Goal: Transaction & Acquisition: Purchase product/service

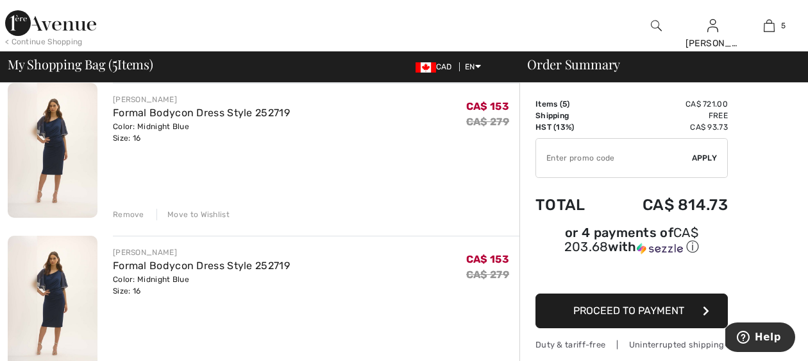
scroll to position [257, 0]
click at [128, 215] on div "Remove" at bounding box center [128, 216] width 31 height 12
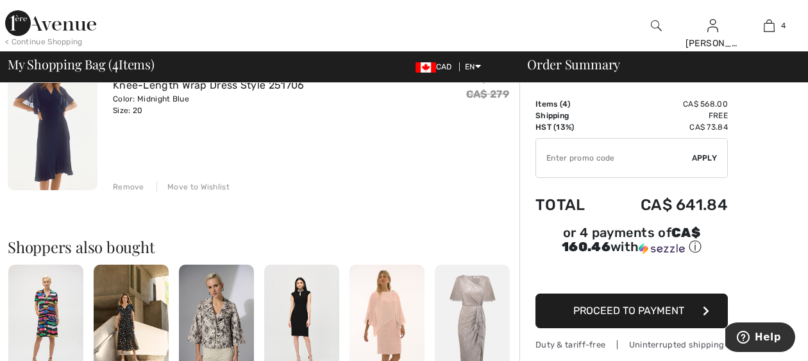
scroll to position [616, 0]
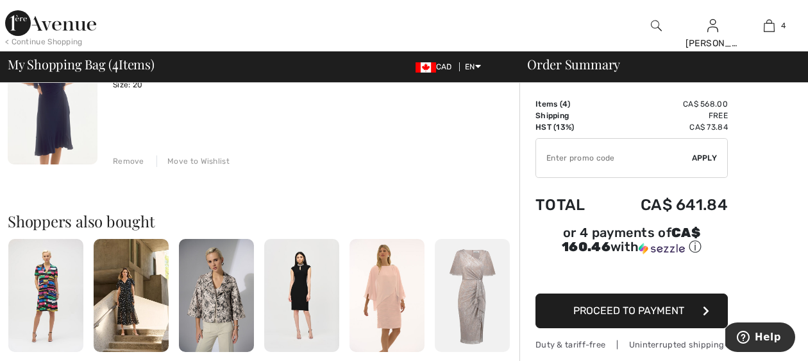
click at [42, 304] on img at bounding box center [45, 295] width 75 height 112
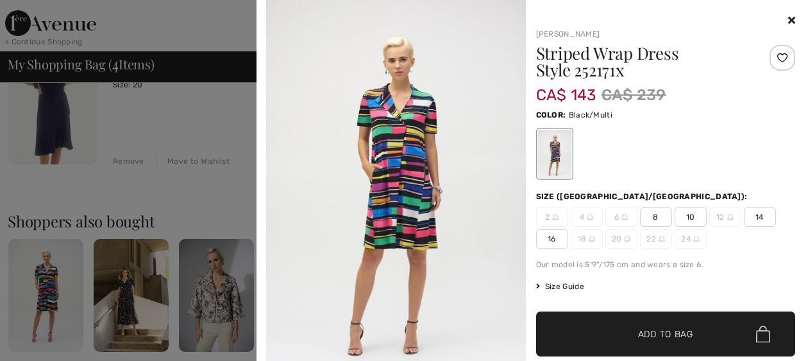
click at [552, 237] on span "16" at bounding box center [552, 238] width 32 height 19
click at [654, 337] on span "Add to Bag" at bounding box center [665, 333] width 55 height 13
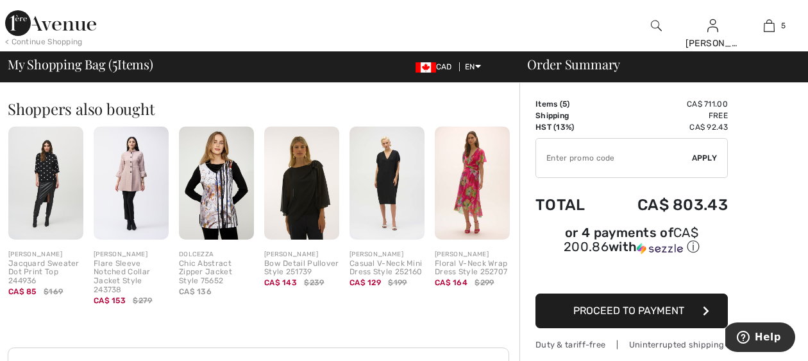
scroll to position [872, 0]
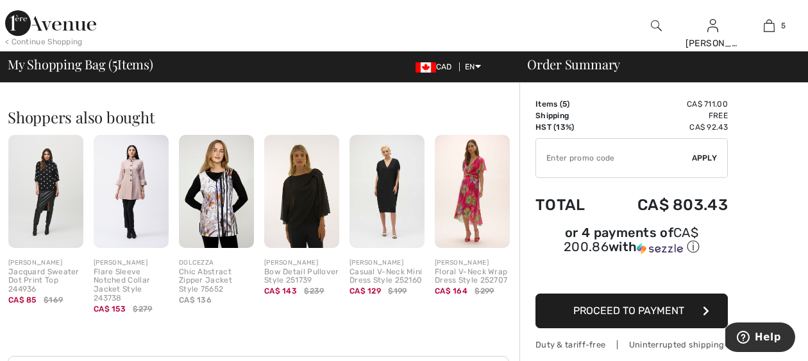
click at [33, 205] on img at bounding box center [45, 191] width 75 height 112
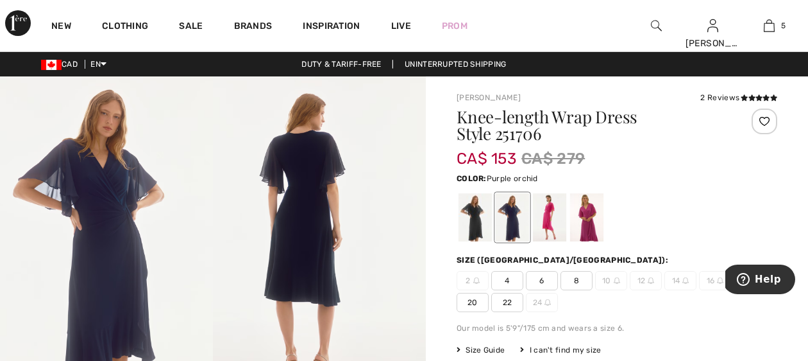
click at [586, 219] on div at bounding box center [586, 217] width 33 height 48
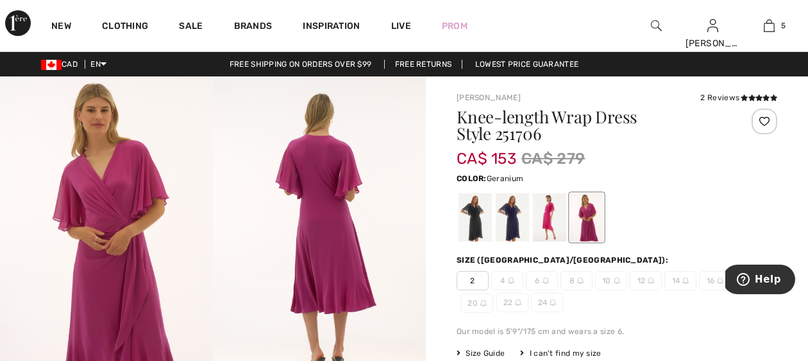
click at [550, 218] on div at bounding box center [549, 217] width 33 height 48
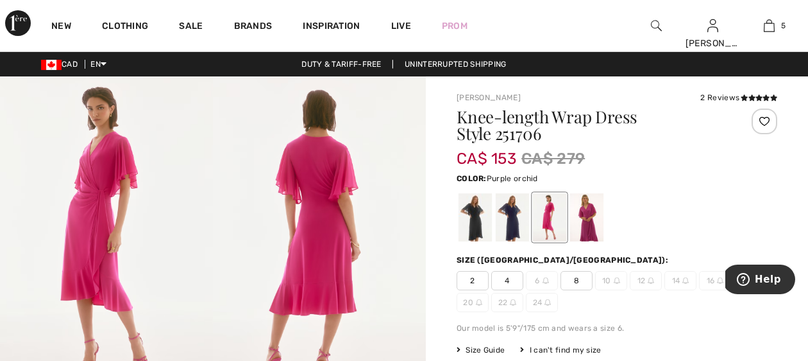
click at [588, 226] on div at bounding box center [586, 217] width 33 height 48
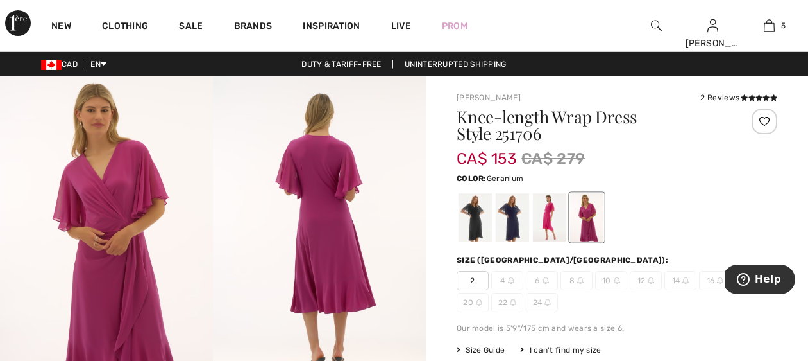
click at [554, 220] on div at bounding box center [549, 217] width 33 height 48
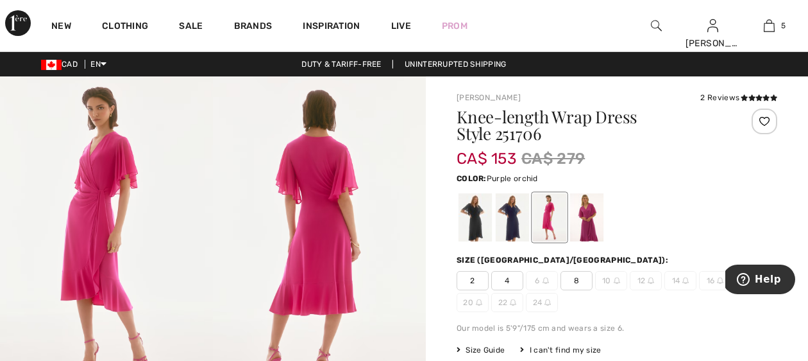
click at [592, 226] on div at bounding box center [586, 217] width 33 height 48
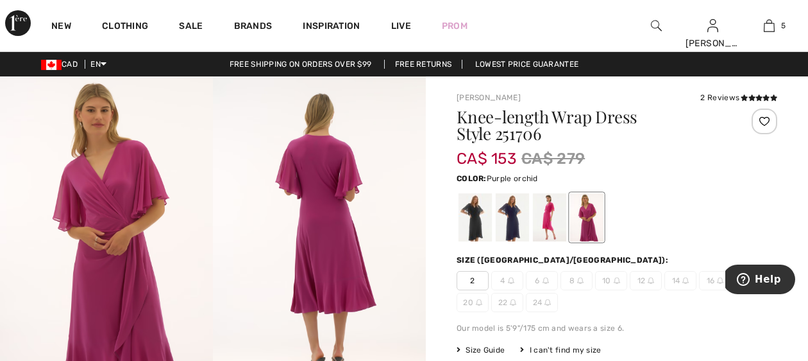
click at [656, 327] on div "Our model is 5'9"/175 cm and wears a size 6." at bounding box center [617, 328] width 321 height 12
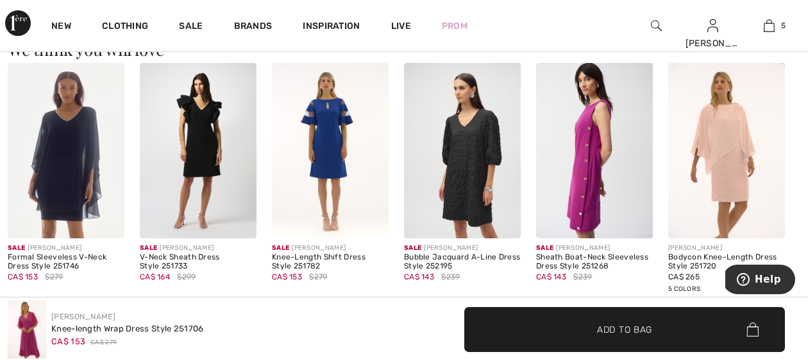
scroll to position [1129, 0]
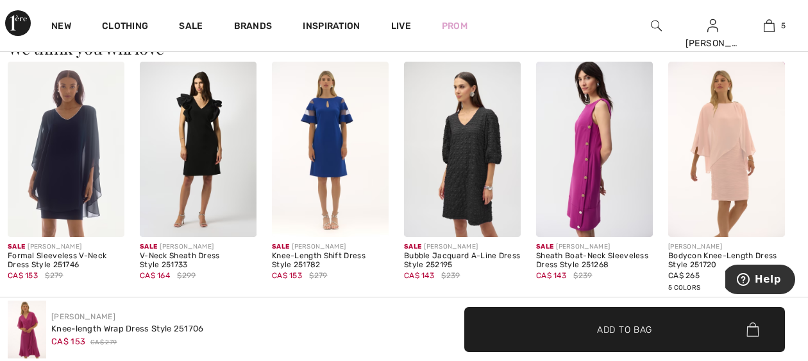
click at [73, 207] on img at bounding box center [66, 149] width 117 height 175
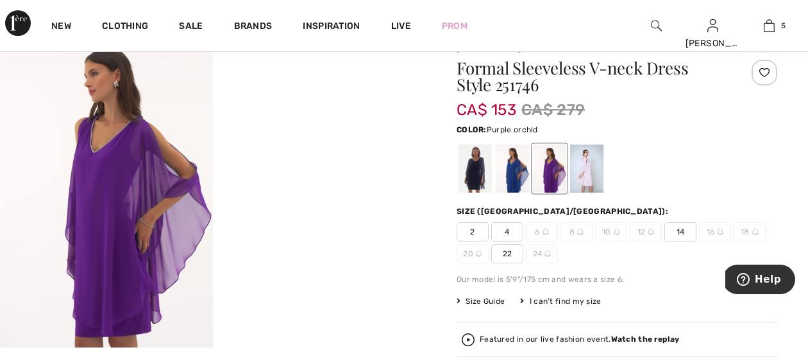
scroll to position [51, 0]
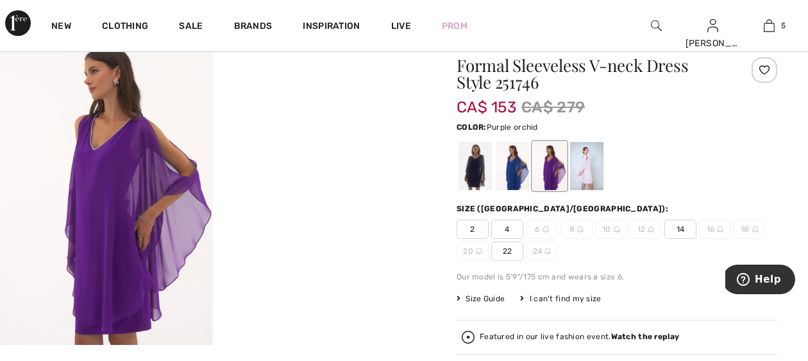
click at [505, 254] on span "22" at bounding box center [507, 250] width 32 height 19
click at [511, 171] on div at bounding box center [512, 166] width 33 height 48
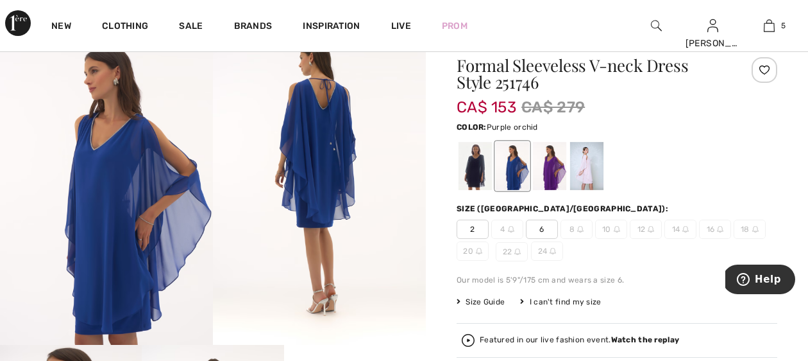
click at [551, 171] on div at bounding box center [549, 166] width 33 height 48
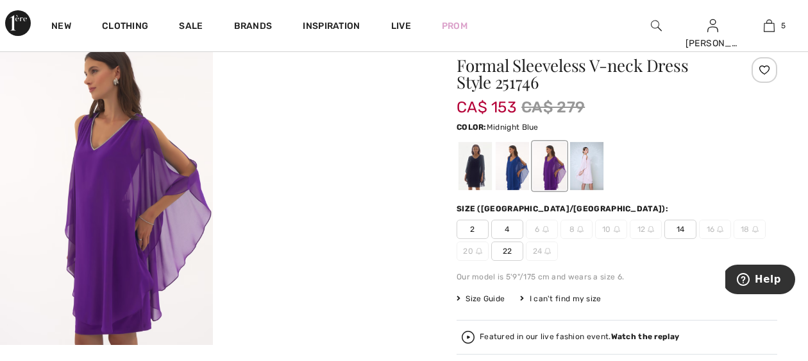
click at [477, 170] on div at bounding box center [475, 166] width 33 height 48
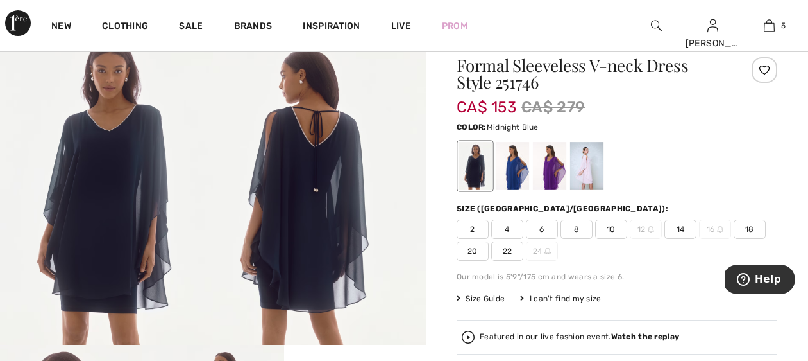
click at [505, 250] on span "22" at bounding box center [507, 250] width 32 height 19
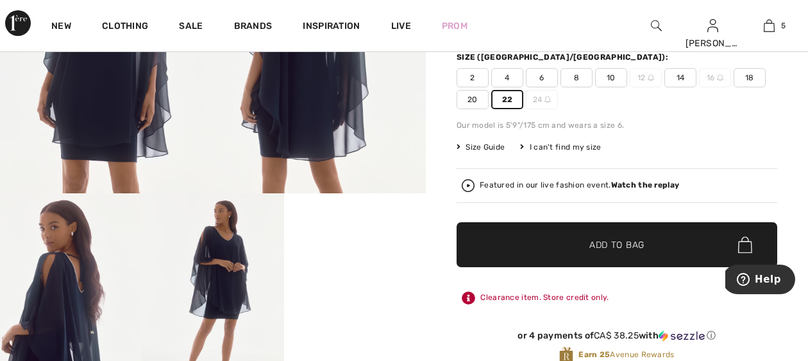
scroll to position [205, 0]
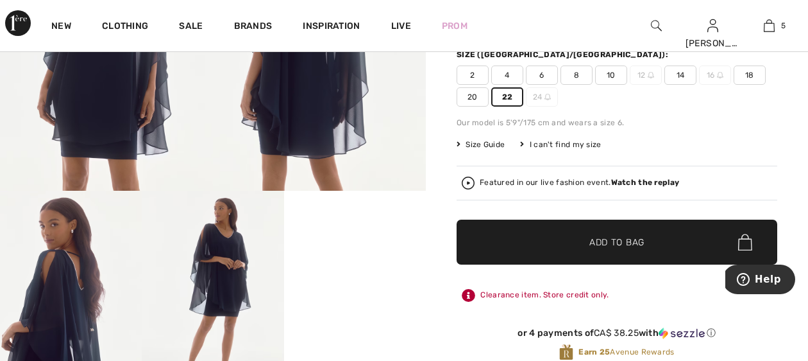
click at [624, 234] on span "✔ Added to Bag Add to Bag" at bounding box center [617, 241] width 321 height 45
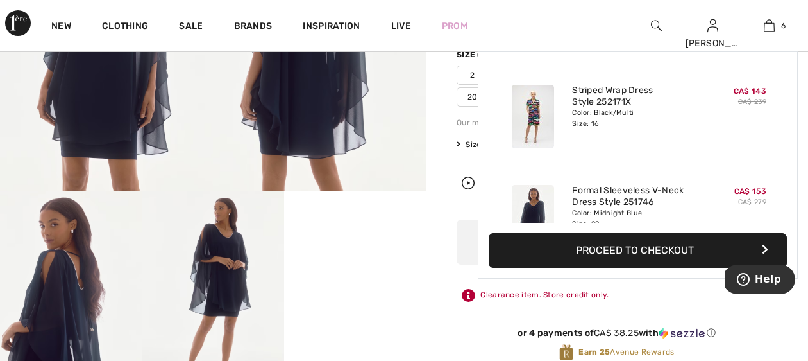
scroll to position [0, 0]
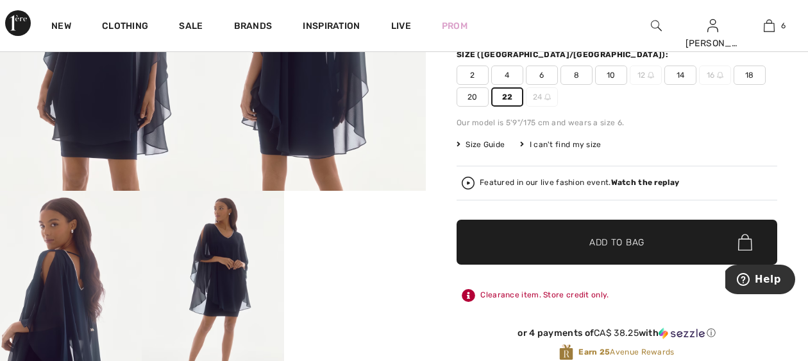
click at [804, 261] on div "Joseph Ribkoff 10 Reviews 10 Reviews Formal Sleeveless V-neck Dress Style 25174…" at bounding box center [617, 303] width 382 height 865
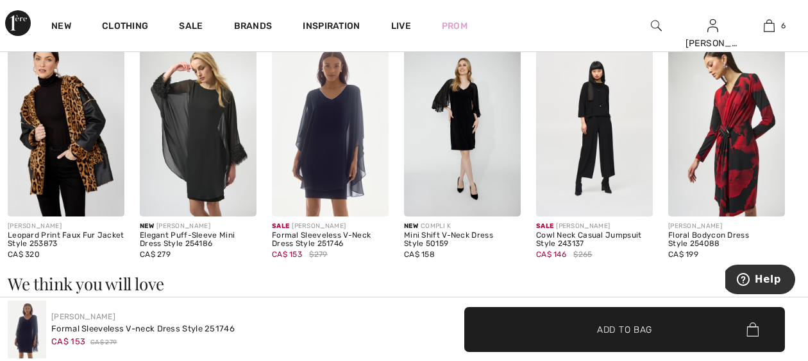
scroll to position [924, 0]
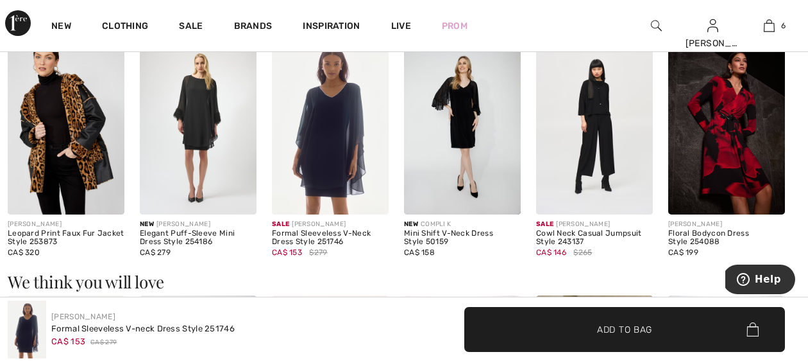
click at [328, 135] on img at bounding box center [330, 126] width 117 height 175
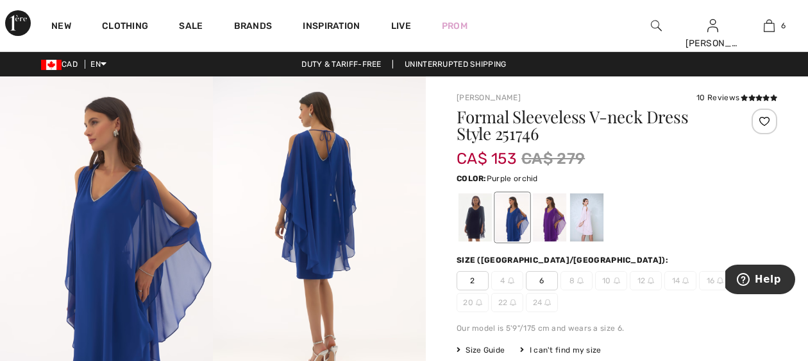
click at [548, 223] on div at bounding box center [549, 217] width 33 height 48
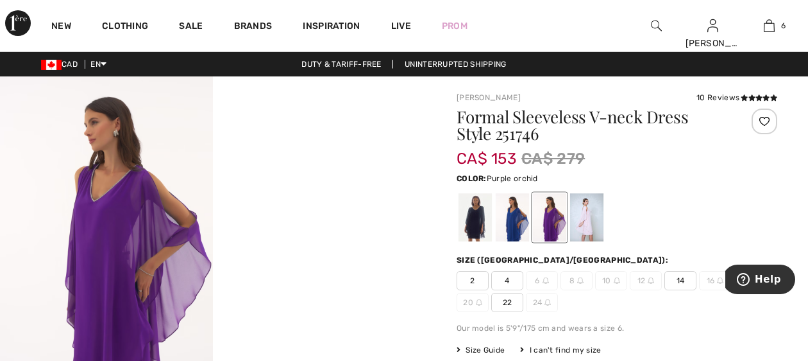
click at [548, 223] on div at bounding box center [549, 217] width 33 height 48
click at [590, 226] on div at bounding box center [586, 217] width 33 height 48
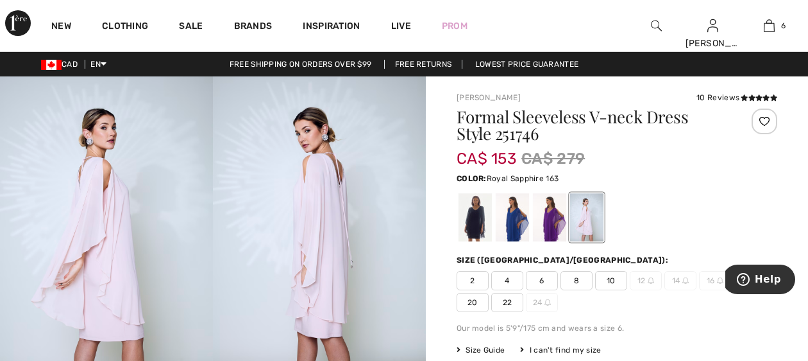
click at [514, 217] on div at bounding box center [512, 217] width 33 height 48
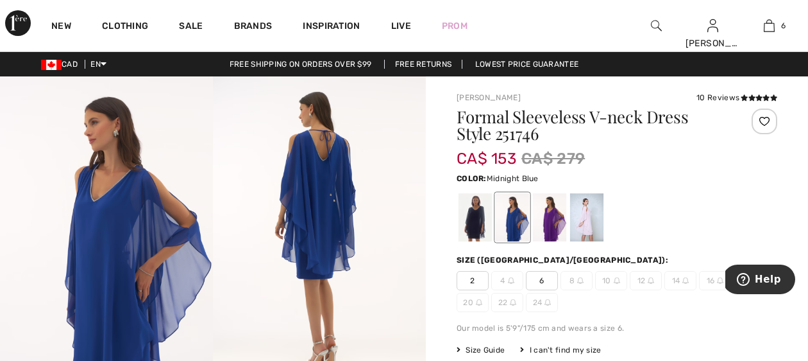
click at [477, 219] on div at bounding box center [475, 217] width 33 height 48
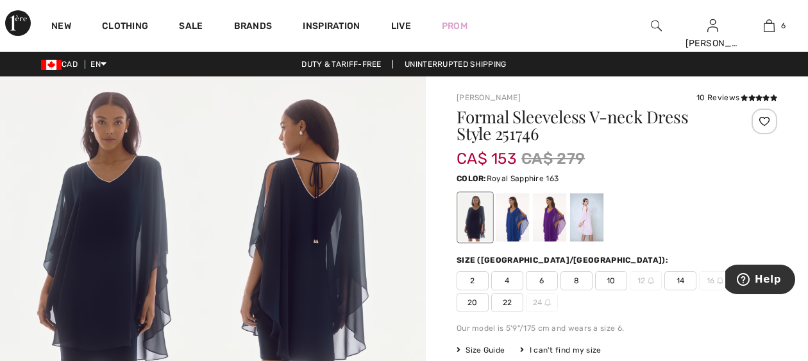
click at [515, 225] on div at bounding box center [512, 217] width 33 height 48
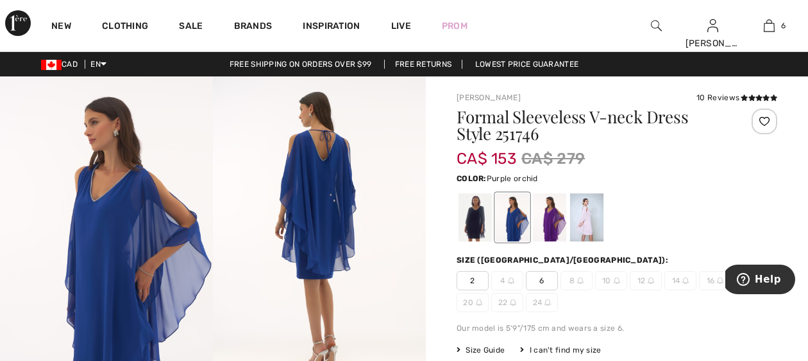
click at [548, 228] on div at bounding box center [549, 217] width 33 height 48
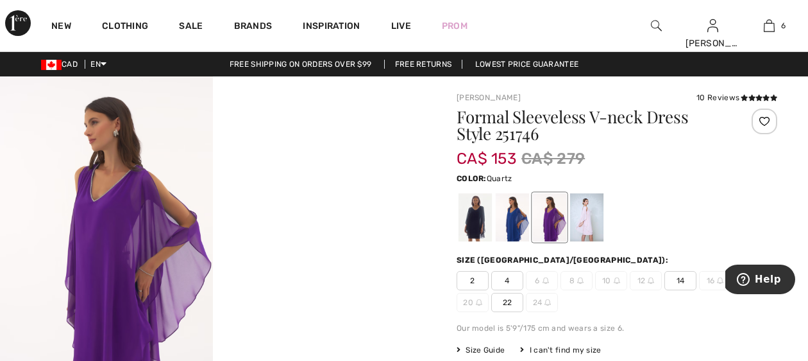
click at [593, 228] on div at bounding box center [586, 217] width 33 height 48
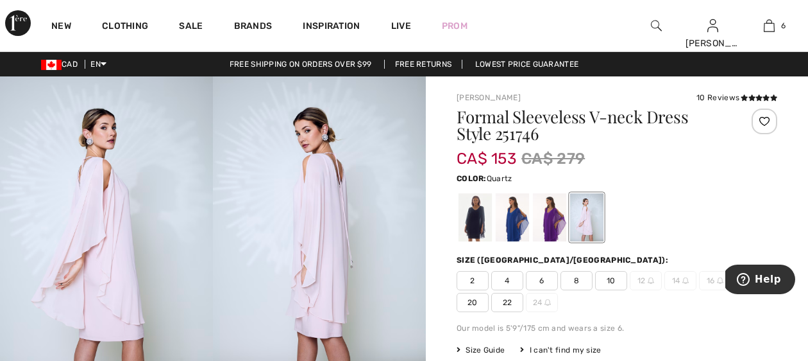
click at [507, 300] on span "22" at bounding box center [507, 302] width 32 height 19
click at [686, 325] on div "Our model is 5'9"/175 cm and wears a size 6." at bounding box center [617, 328] width 321 height 12
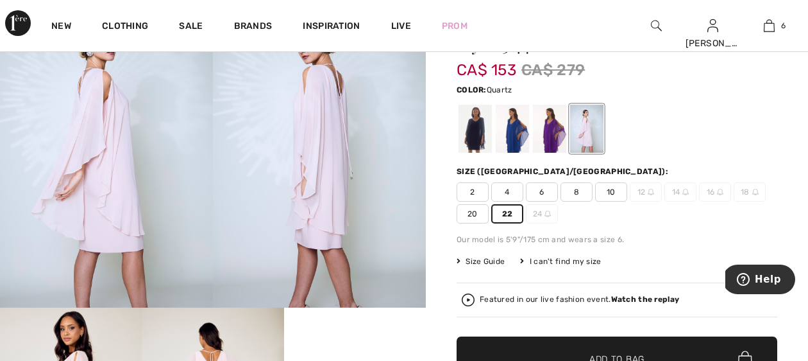
scroll to position [128, 0]
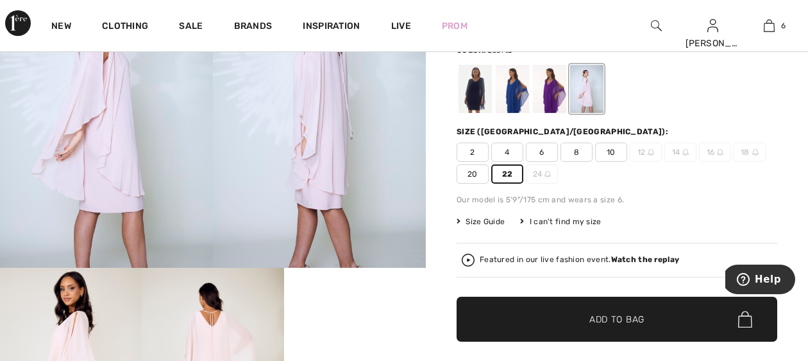
click at [627, 318] on span "Add to Bag" at bounding box center [617, 318] width 55 height 13
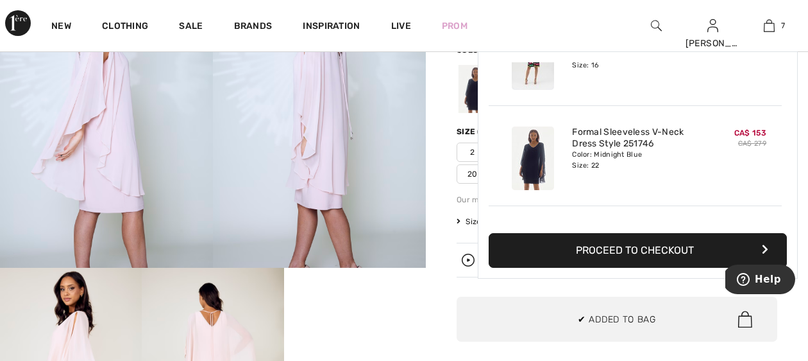
scroll to position [540, 0]
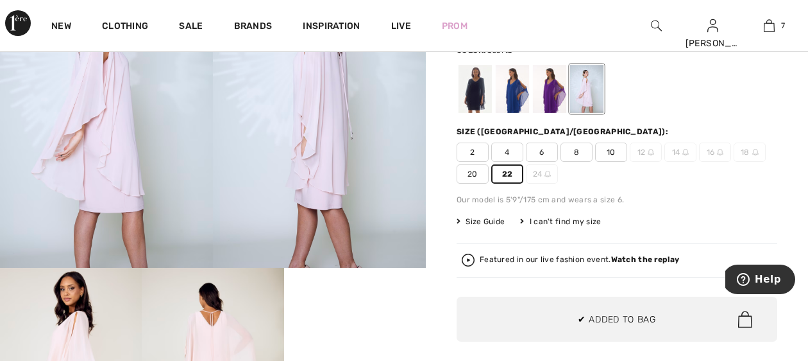
click at [468, 178] on span "20" at bounding box center [473, 173] width 32 height 19
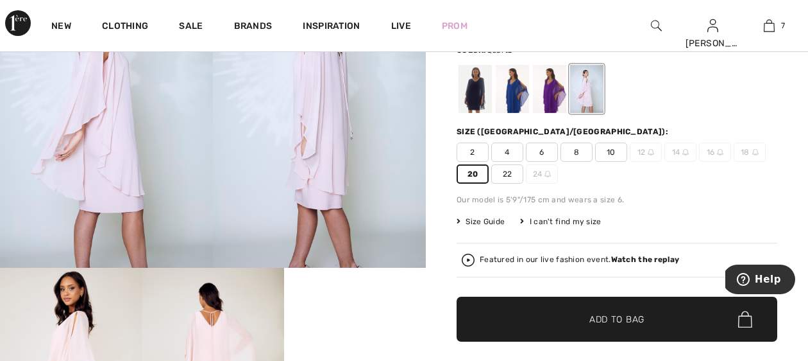
click at [604, 325] on span "Add to Bag" at bounding box center [617, 318] width 55 height 13
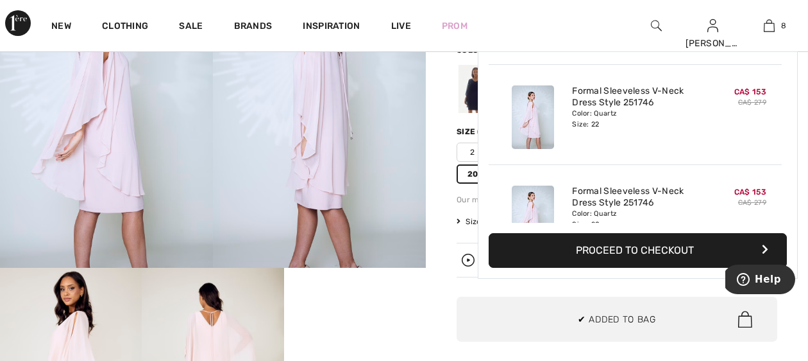
scroll to position [640, 0]
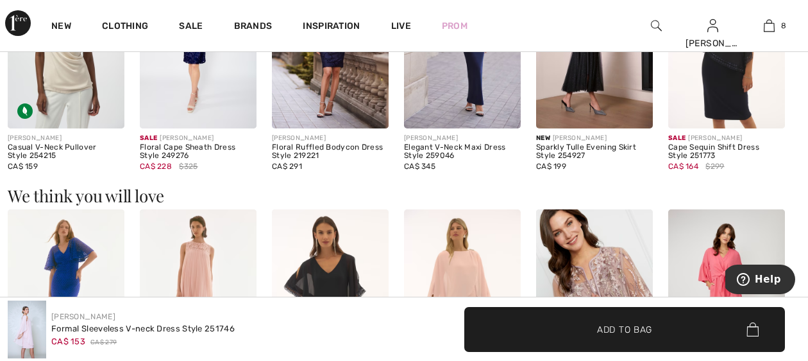
scroll to position [1001, 0]
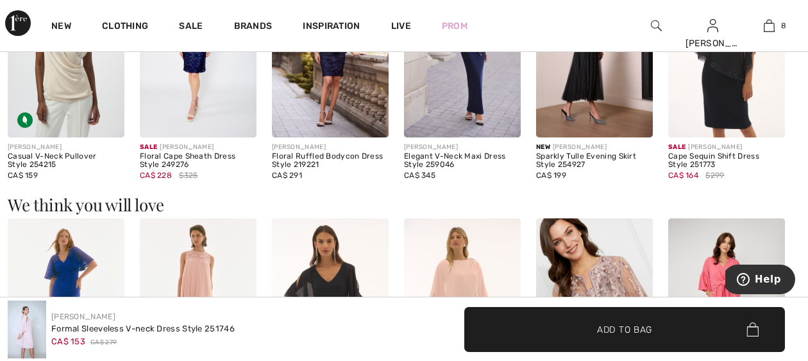
click at [723, 89] on img at bounding box center [726, 49] width 117 height 175
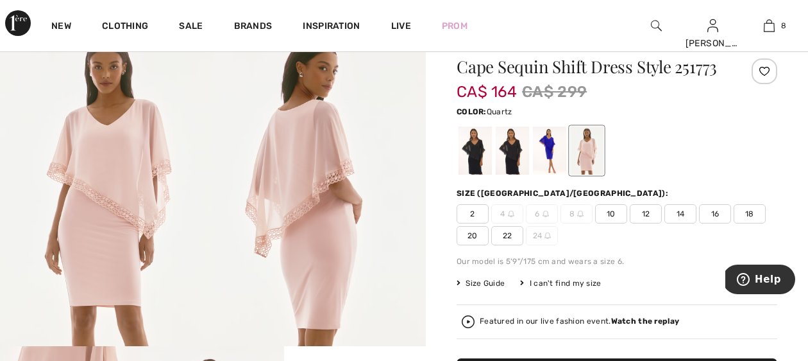
scroll to position [51, 0]
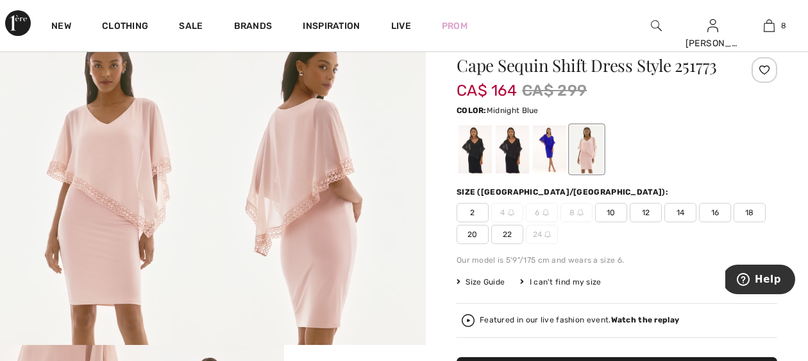
click at [513, 160] on div at bounding box center [512, 149] width 33 height 48
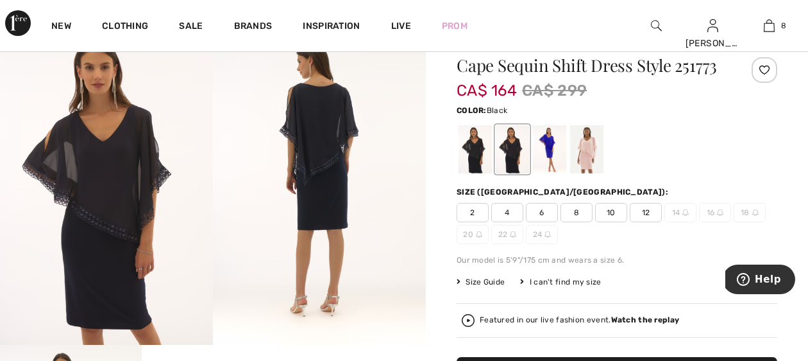
click at [477, 157] on div at bounding box center [475, 149] width 33 height 48
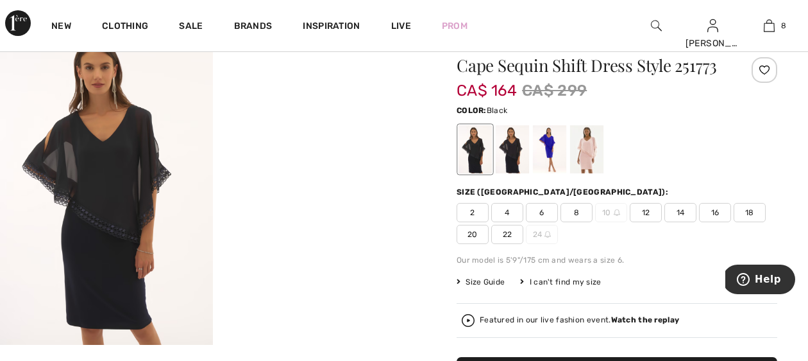
click at [503, 237] on span "22" at bounding box center [507, 234] width 32 height 19
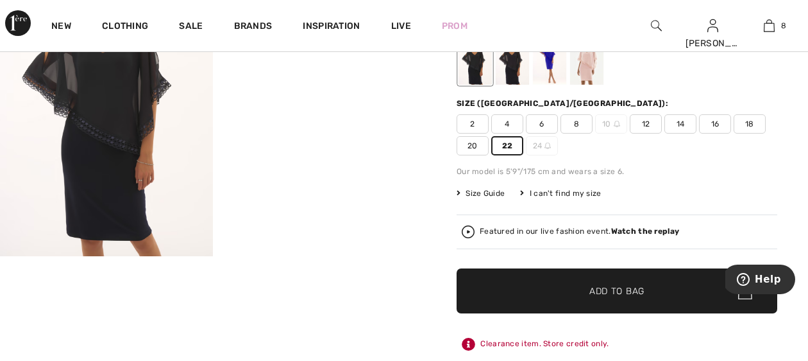
scroll to position [154, 0]
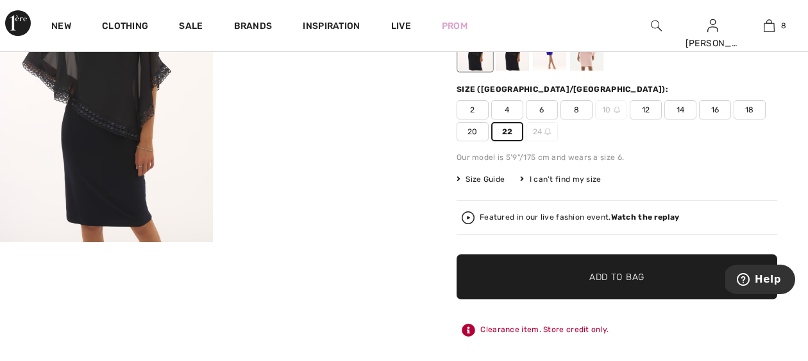
click at [644, 278] on span "Add to Bag" at bounding box center [617, 276] width 55 height 13
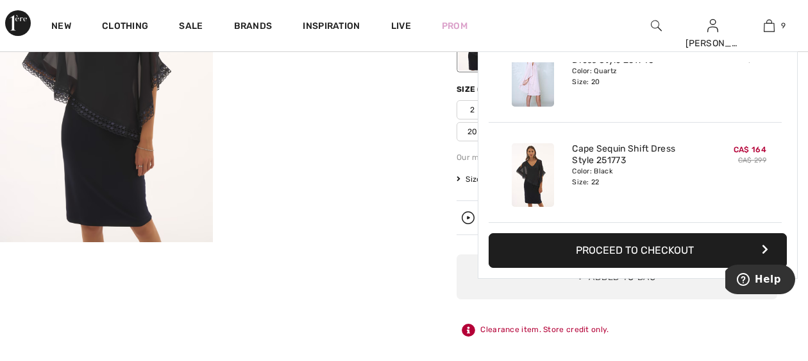
scroll to position [740, 0]
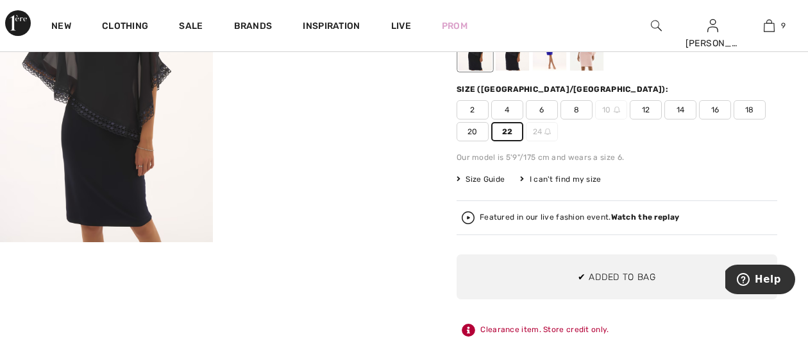
click at [469, 139] on span "20" at bounding box center [473, 131] width 32 height 19
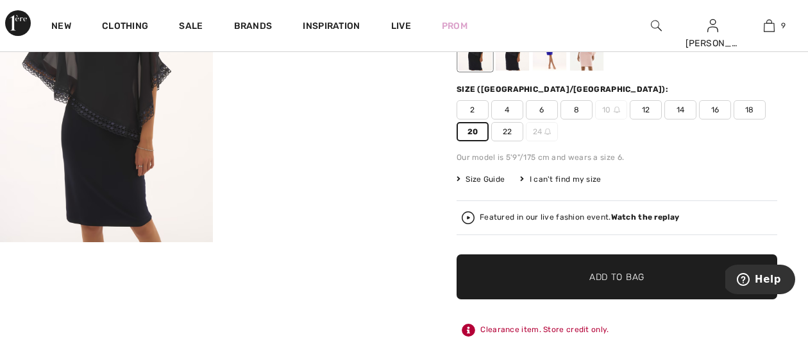
click at [568, 276] on span "✔ Added to Bag" at bounding box center [598, 276] width 78 height 13
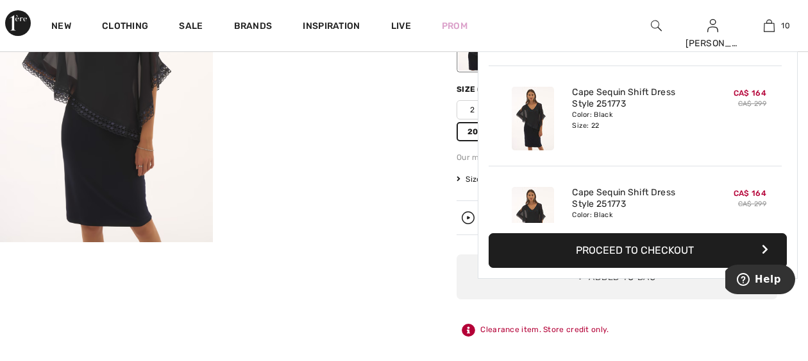
scroll to position [840, 0]
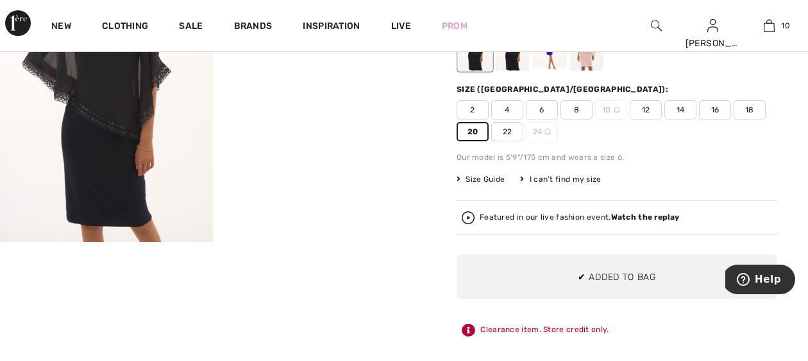
click at [384, 281] on div "Your browser does not support the video tag. Your browser does not support the …" at bounding box center [213, 352] width 426 height 860
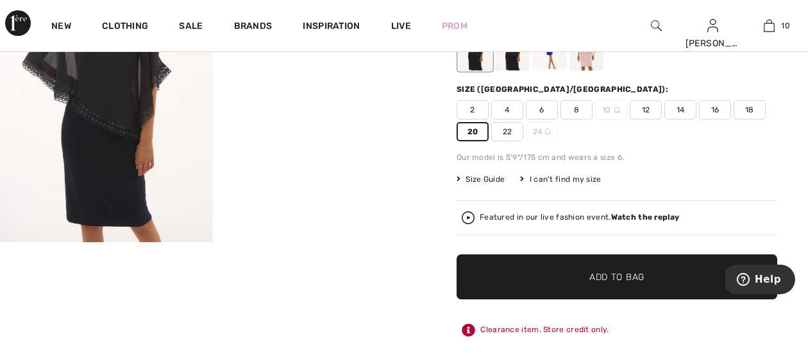
click at [514, 61] on div at bounding box center [512, 46] width 33 height 48
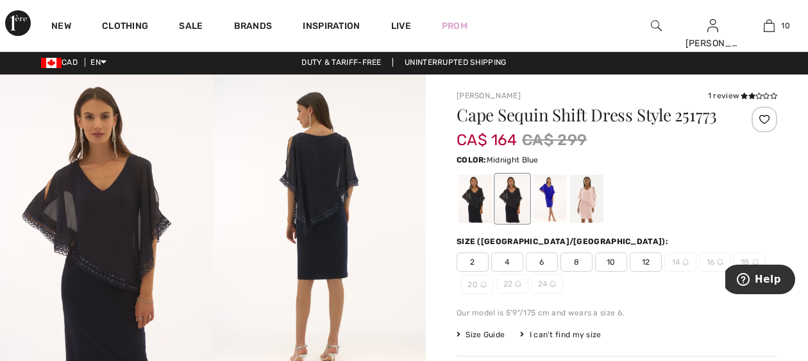
scroll to position [0, 0]
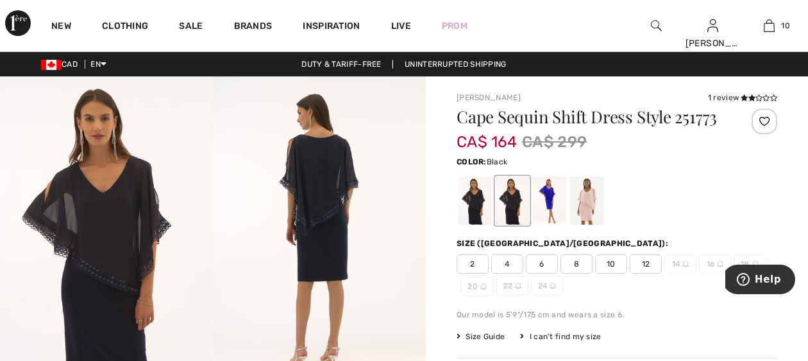
click at [477, 191] on div at bounding box center [475, 200] width 33 height 48
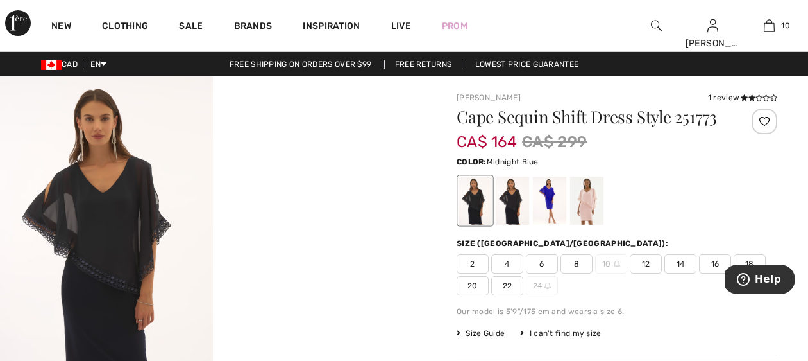
click at [512, 199] on div at bounding box center [512, 200] width 33 height 48
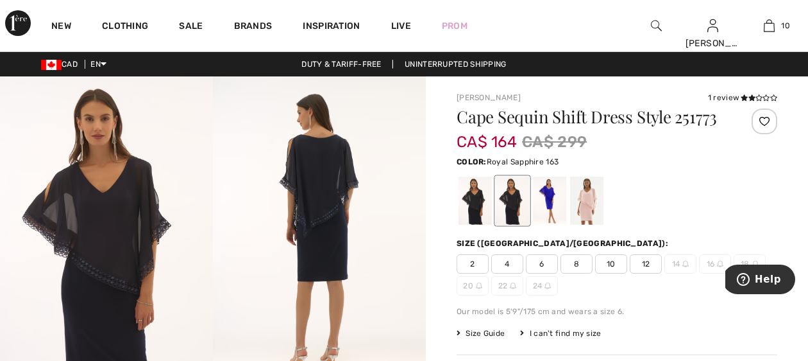
click at [550, 201] on div at bounding box center [549, 200] width 33 height 48
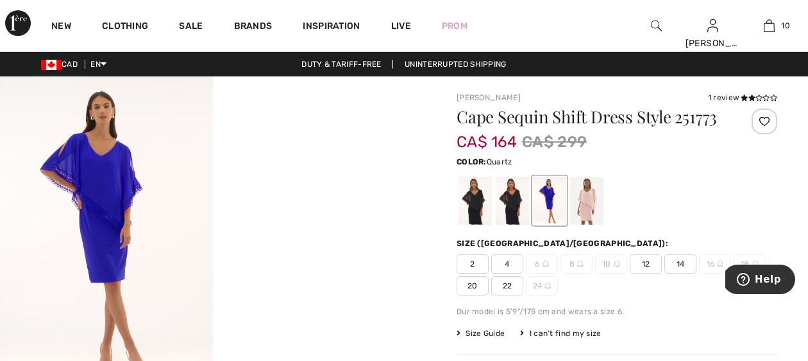
click at [596, 199] on div at bounding box center [586, 200] width 33 height 48
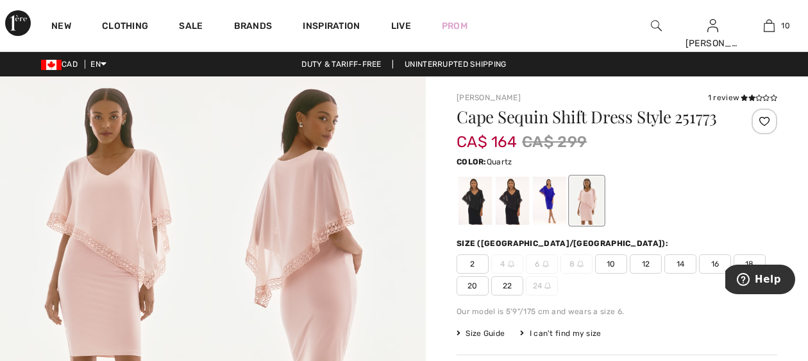
click at [511, 289] on span "22" at bounding box center [507, 285] width 32 height 19
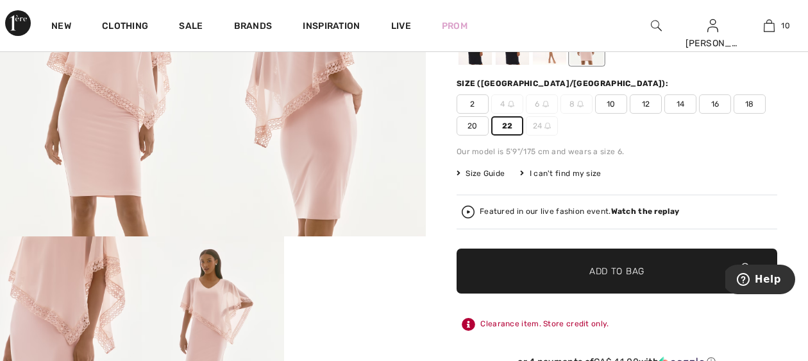
scroll to position [205, 0]
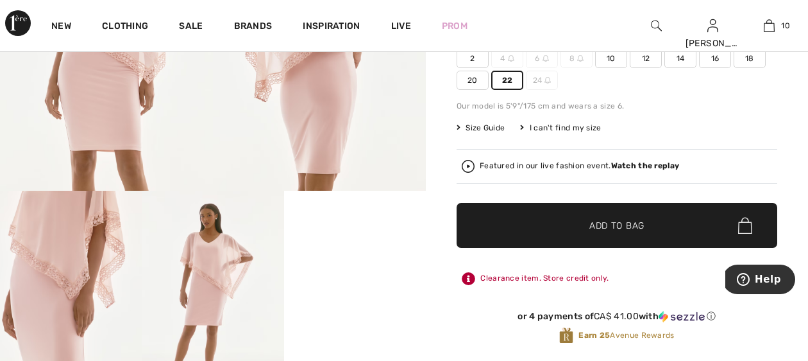
click at [626, 226] on span "Add to Bag" at bounding box center [617, 225] width 55 height 13
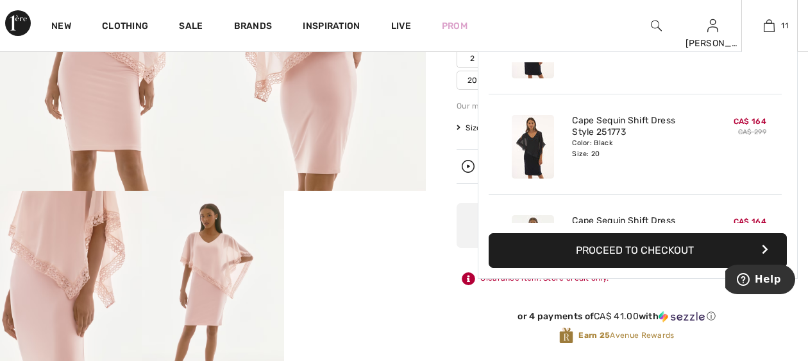
scroll to position [940, 0]
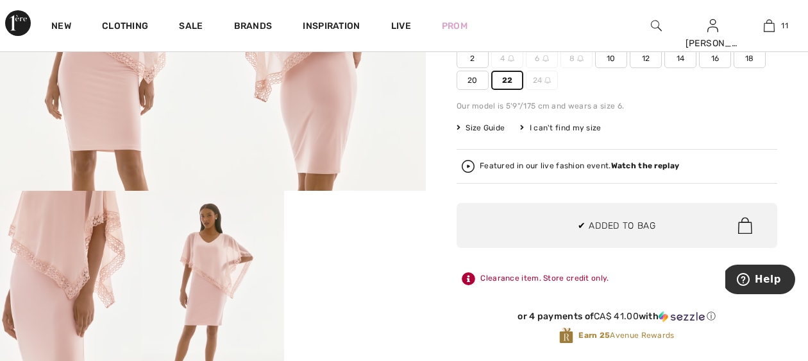
click at [470, 87] on span "20" at bounding box center [473, 80] width 32 height 19
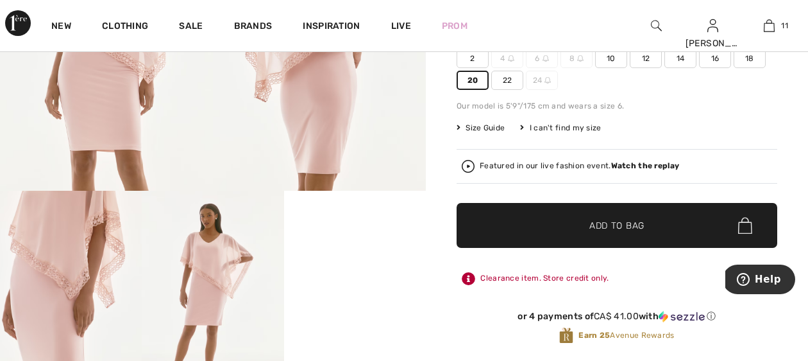
click at [583, 221] on span "✔ Added to Bag" at bounding box center [598, 225] width 78 height 13
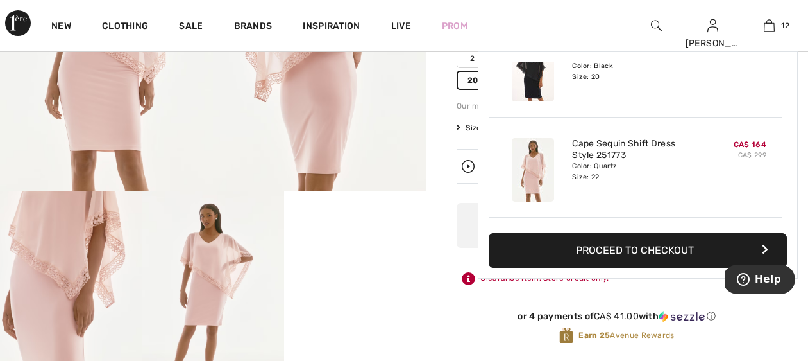
scroll to position [1040, 0]
